Goal: Entertainment & Leisure: Browse casually

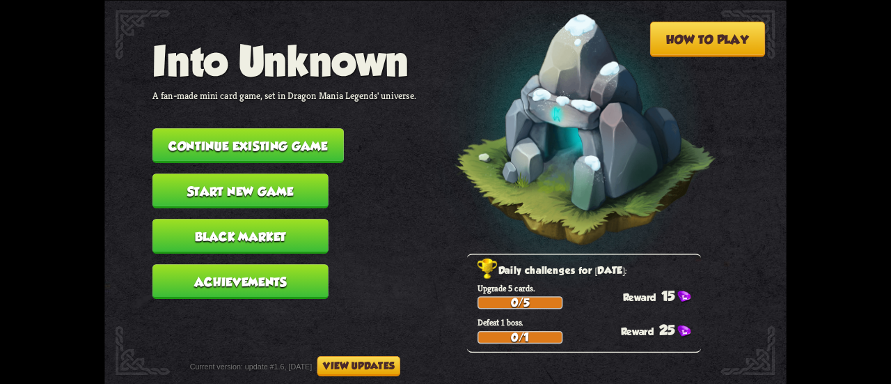
click at [255, 150] on button "Continue existing game" at bounding box center [247, 145] width 191 height 35
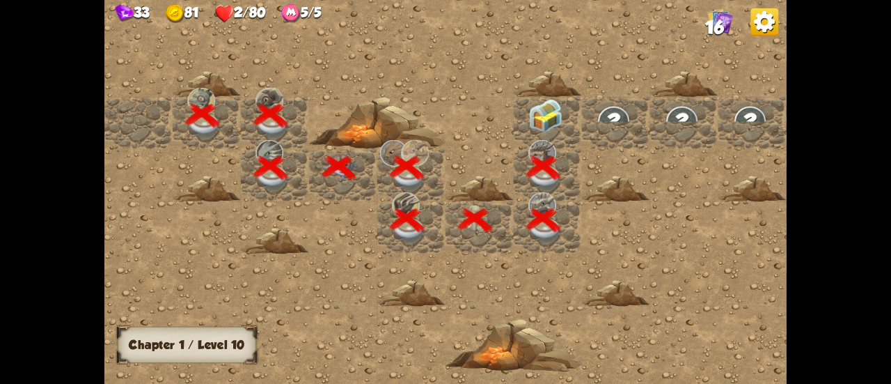
click at [542, 113] on img at bounding box center [545, 116] width 34 height 34
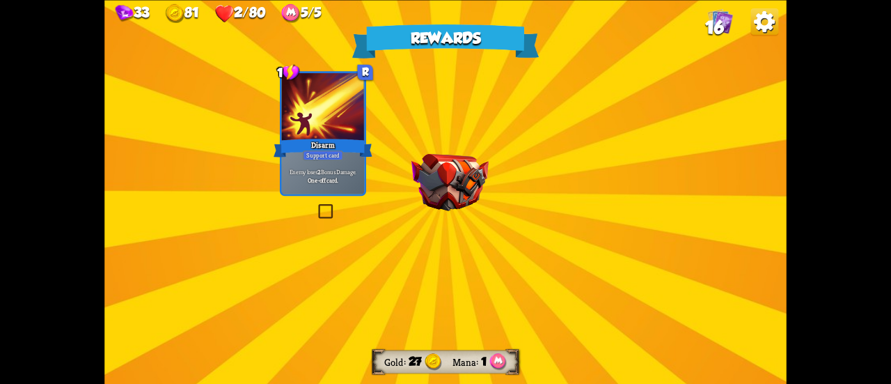
click at [452, 189] on img at bounding box center [449, 181] width 77 height 57
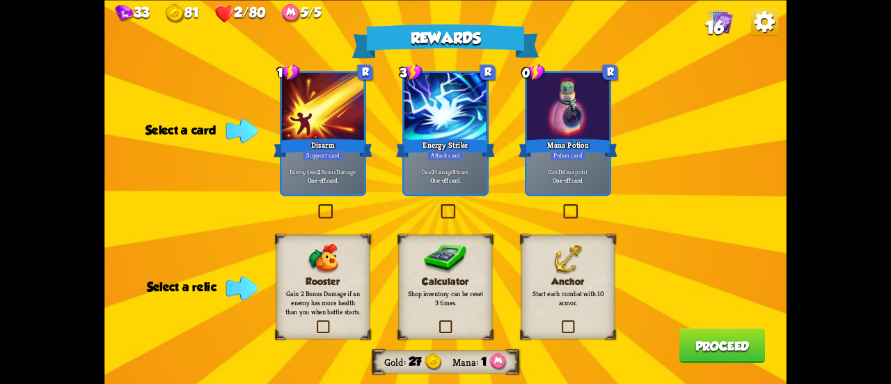
click at [560, 321] on label at bounding box center [560, 321] width 0 height 0
click at [0, 0] on input "checkbox" at bounding box center [0, 0] width 0 height 0
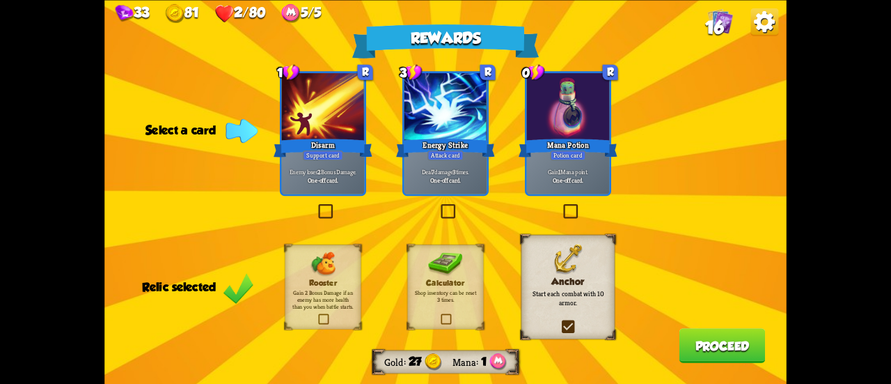
click at [439, 205] on label at bounding box center [439, 205] width 0 height 0
click at [0, 0] on input "checkbox" at bounding box center [0, 0] width 0 height 0
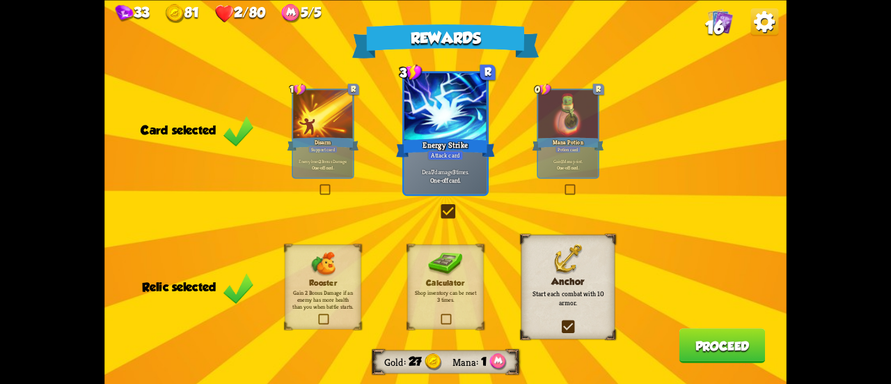
click at [713, 342] on button "Proceed" at bounding box center [722, 345] width 86 height 35
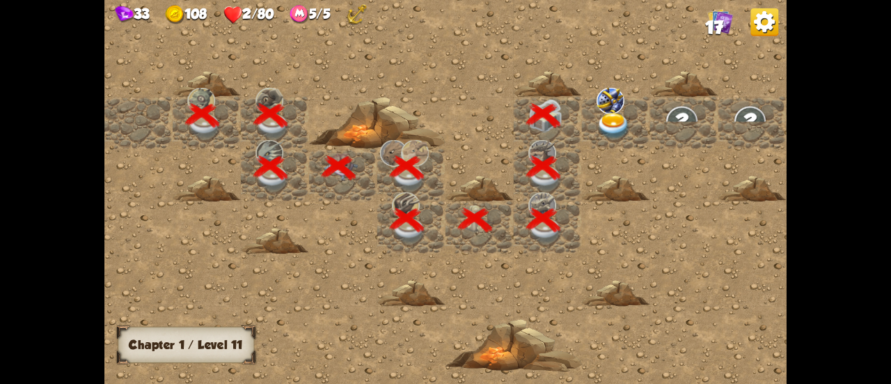
scroll to position [0, 267]
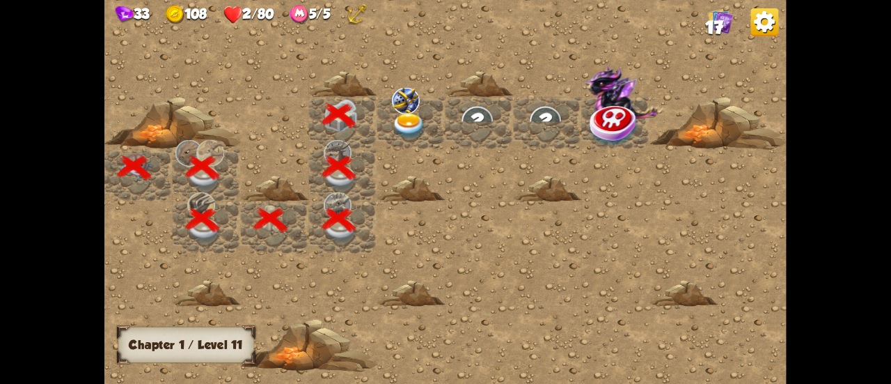
click at [410, 129] on img at bounding box center [409, 126] width 34 height 26
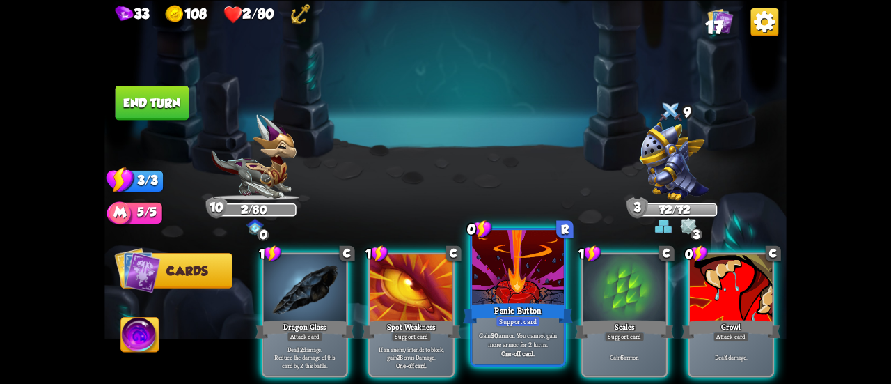
click at [512, 305] on div "Panic Button" at bounding box center [518, 313] width 110 height 24
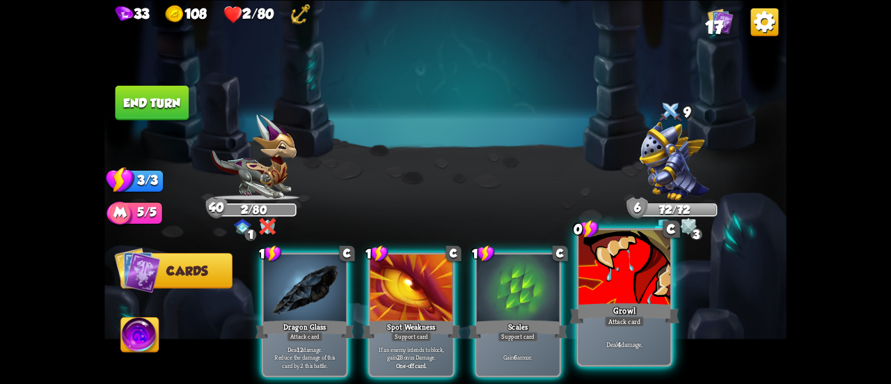
click at [593, 292] on div at bounding box center [624, 268] width 92 height 77
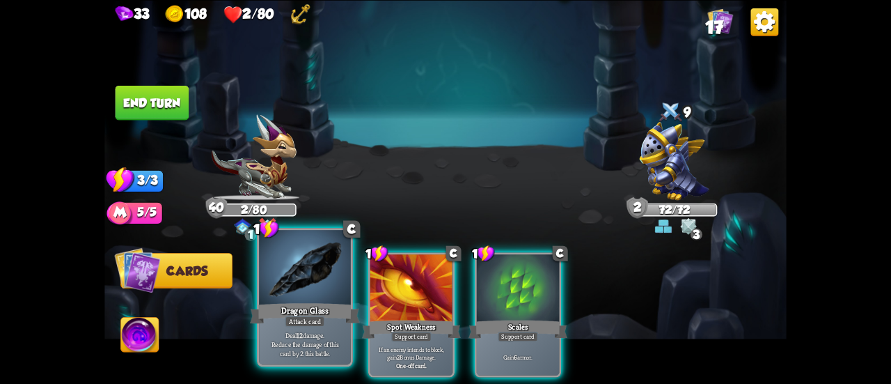
click at [331, 341] on p "Deal 12 damage. Reduce the damage of this card by 2 this battle." at bounding box center [304, 343] width 87 height 27
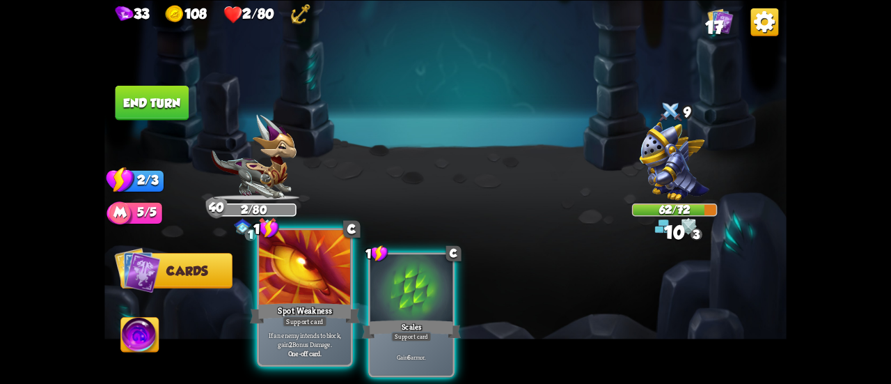
click at [340, 336] on p "If an enemy intends to block, gain 2 Bonus Damage." at bounding box center [304, 339] width 87 height 18
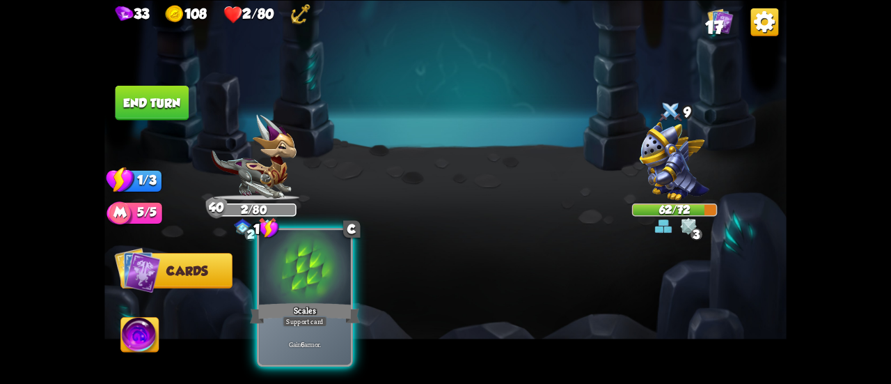
click at [333, 321] on div "Scales" at bounding box center [305, 313] width 110 height 24
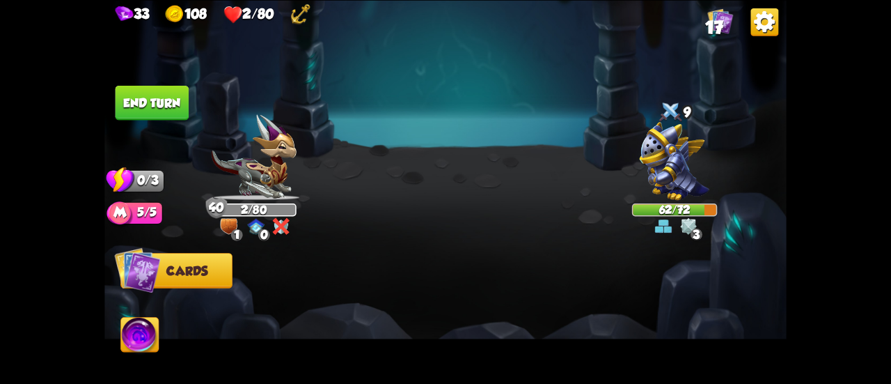
click at [688, 205] on div "62/72" at bounding box center [674, 209] width 83 height 10
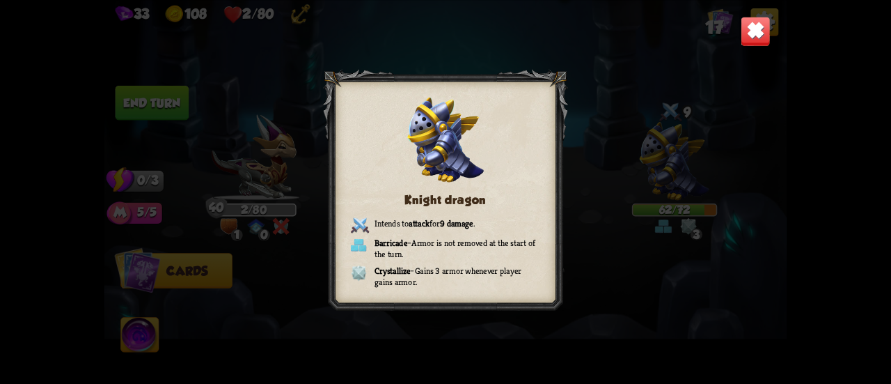
click at [574, 116] on div "Knight dragon Intends to attack for 9 damage . Barricade – Armor is not removed…" at bounding box center [445, 192] width 682 height 384
click at [562, 63] on div "Knight dragon Intends to attack for 9 damage . Barricade – Armor is not removed…" at bounding box center [445, 192] width 682 height 384
click at [759, 34] on img at bounding box center [756, 31] width 30 height 30
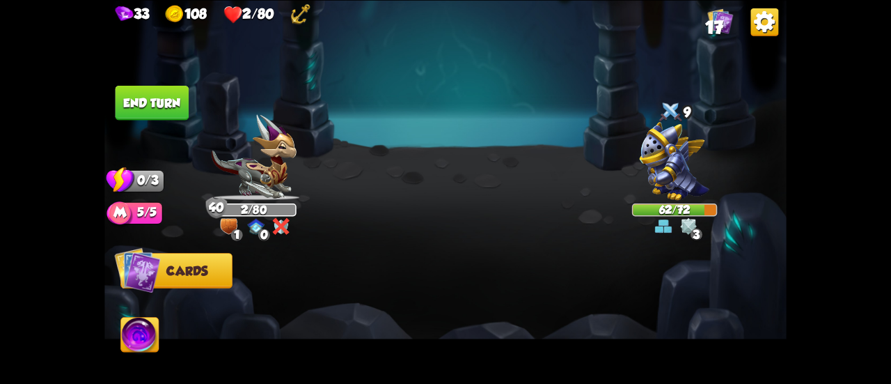
click at [150, 105] on button "End turn" at bounding box center [153, 102] width 74 height 35
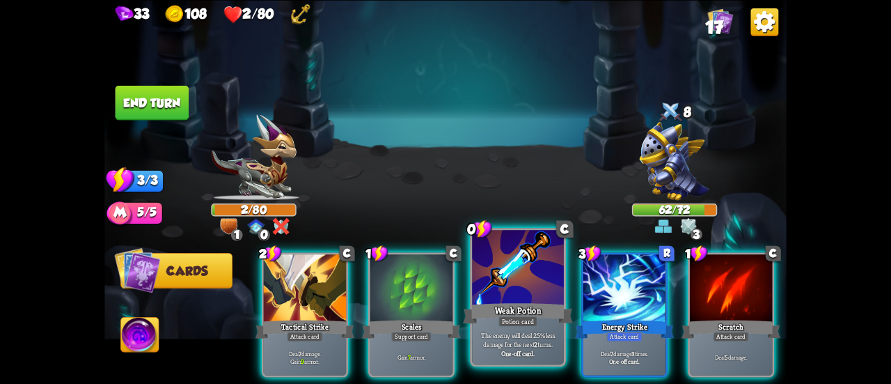
click at [528, 300] on div at bounding box center [518, 268] width 92 height 77
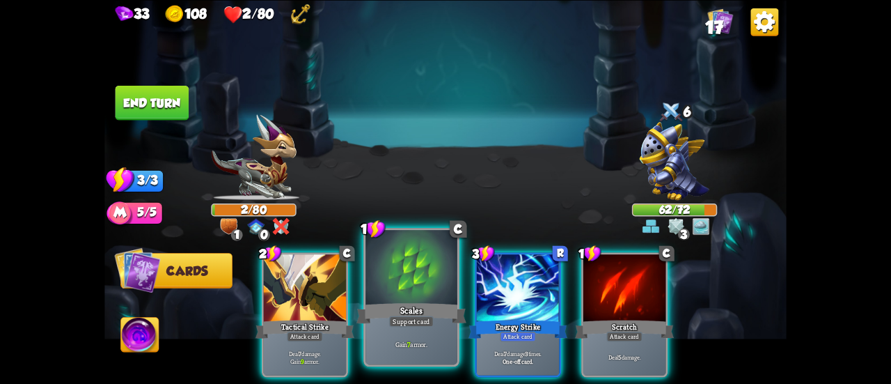
click at [437, 311] on div "Scales" at bounding box center [411, 313] width 110 height 24
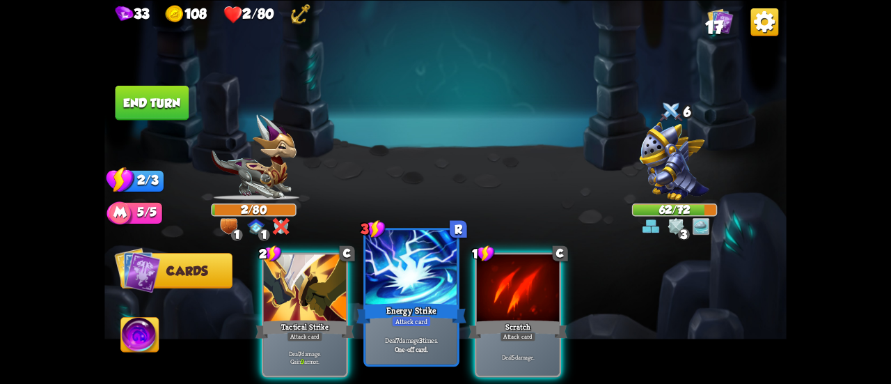
click at [415, 307] on div "Energy Strike" at bounding box center [411, 313] width 110 height 24
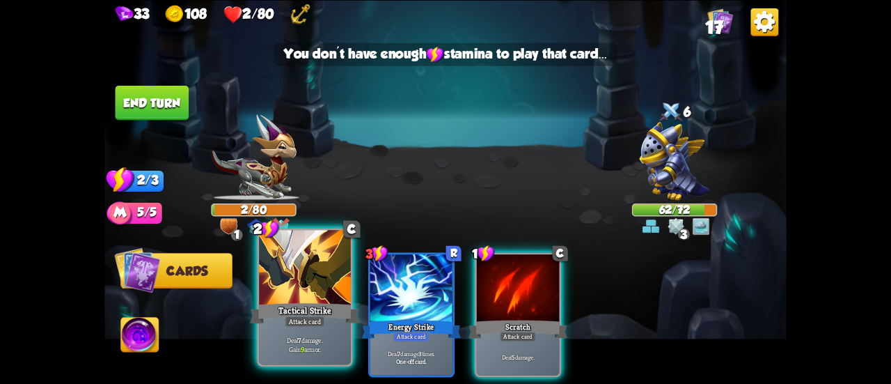
click at [288, 307] on div "Tactical Strike" at bounding box center [305, 313] width 110 height 24
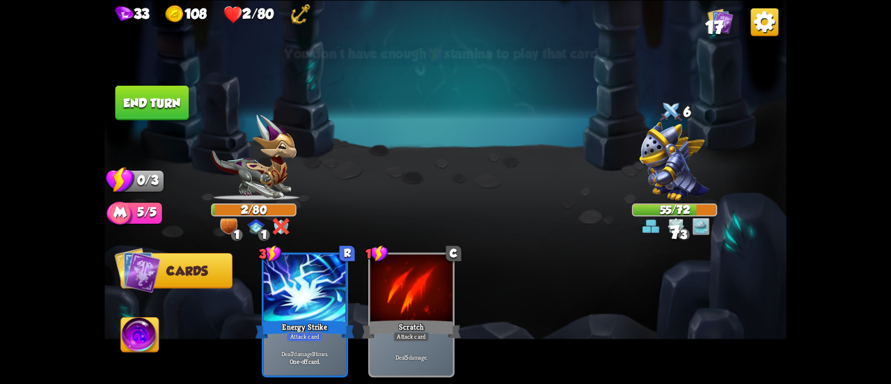
click at [149, 94] on button "End turn" at bounding box center [153, 102] width 74 height 35
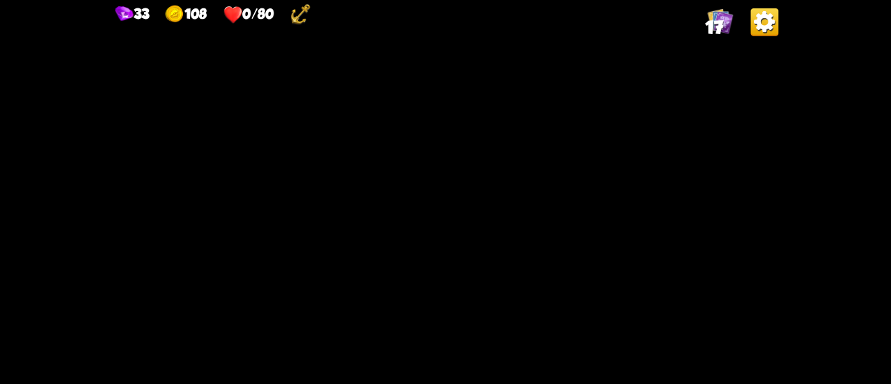
click at [564, 187] on img at bounding box center [445, 192] width 682 height 384
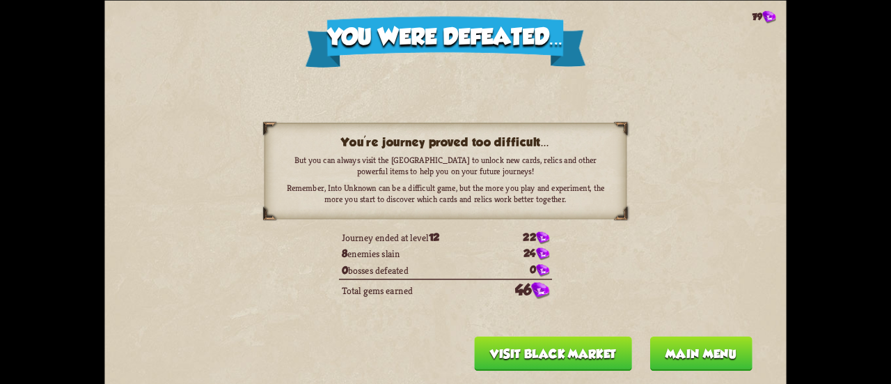
click at [665, 364] on button "Main menu" at bounding box center [700, 353] width 102 height 35
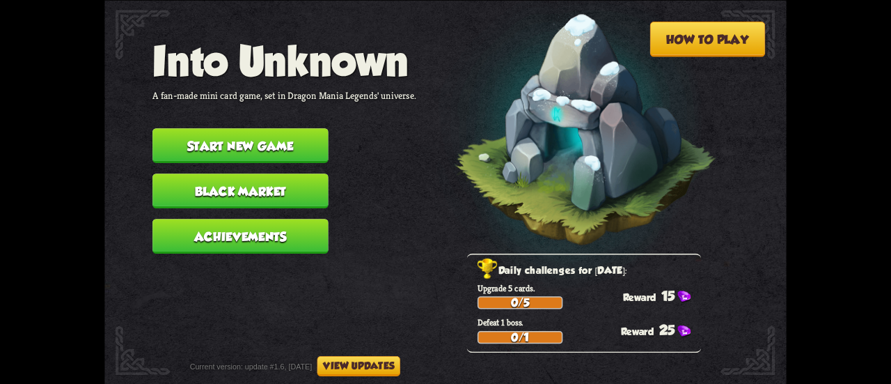
click at [243, 179] on button "Black Market" at bounding box center [240, 190] width 176 height 35
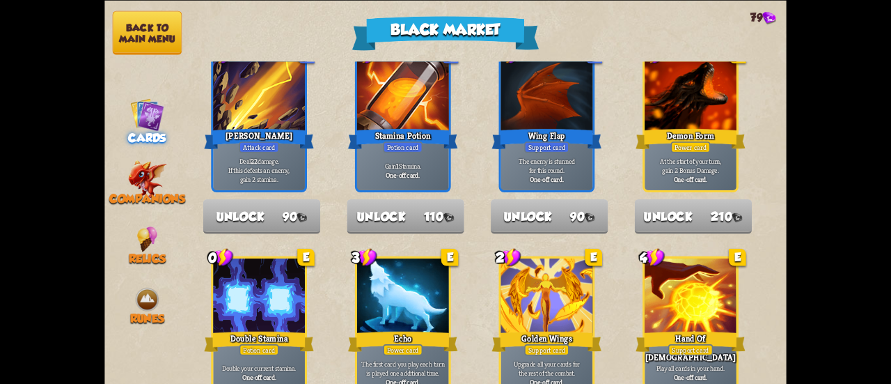
scroll to position [742, 0]
